Goal: Information Seeking & Learning: Learn about a topic

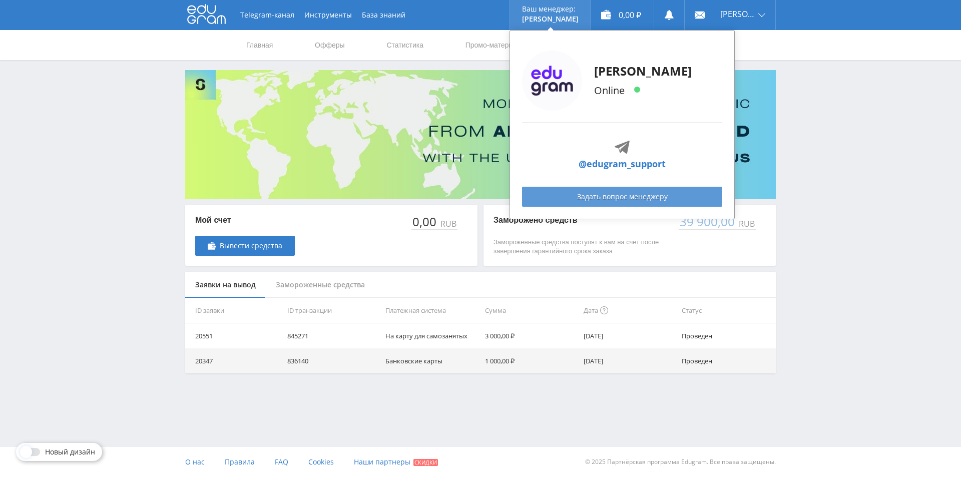
click at [615, 193] on link "Задать вопрос менеджеру" at bounding box center [622, 197] width 200 height 20
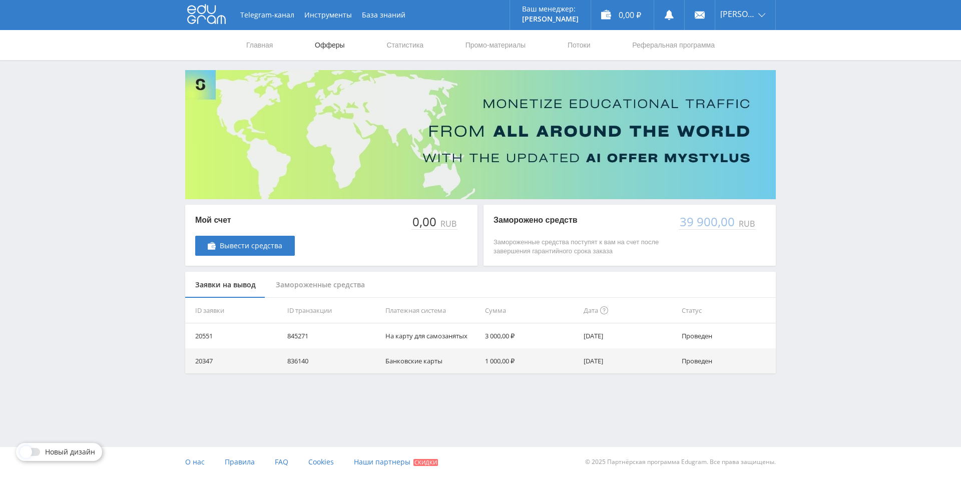
click at [331, 43] on link "Офферы" at bounding box center [330, 45] width 32 height 30
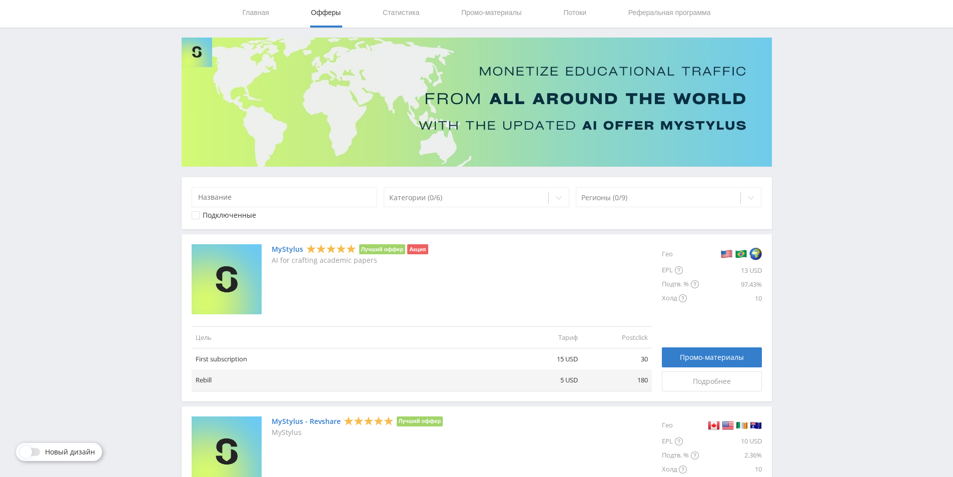
scroll to position [50, 0]
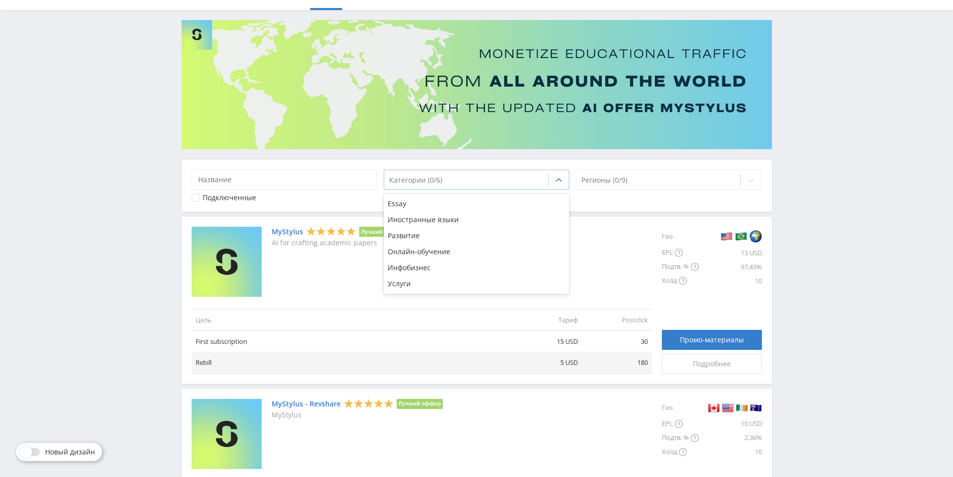
click at [421, 178] on div at bounding box center [466, 180] width 155 height 10
click at [296, 314] on td "Цель" at bounding box center [352, 320] width 320 height 22
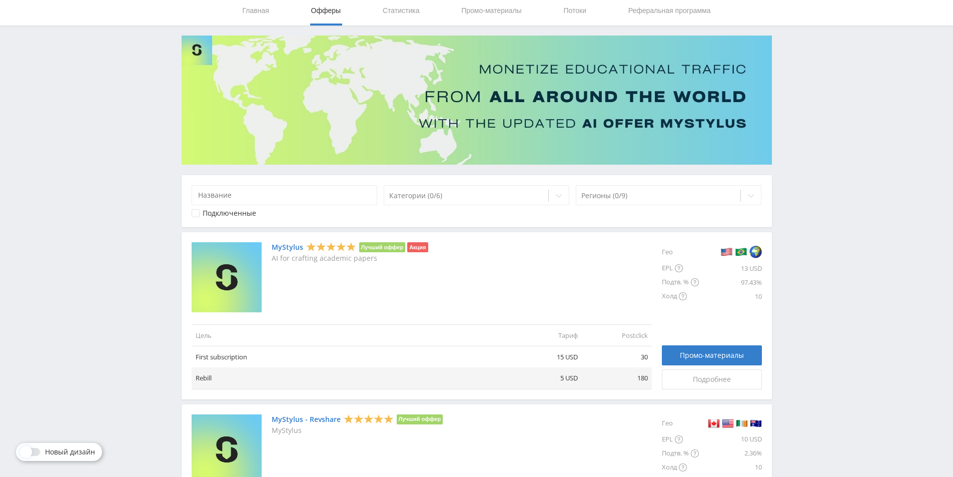
scroll to position [0, 0]
